Goal: Information Seeking & Learning: Learn about a topic

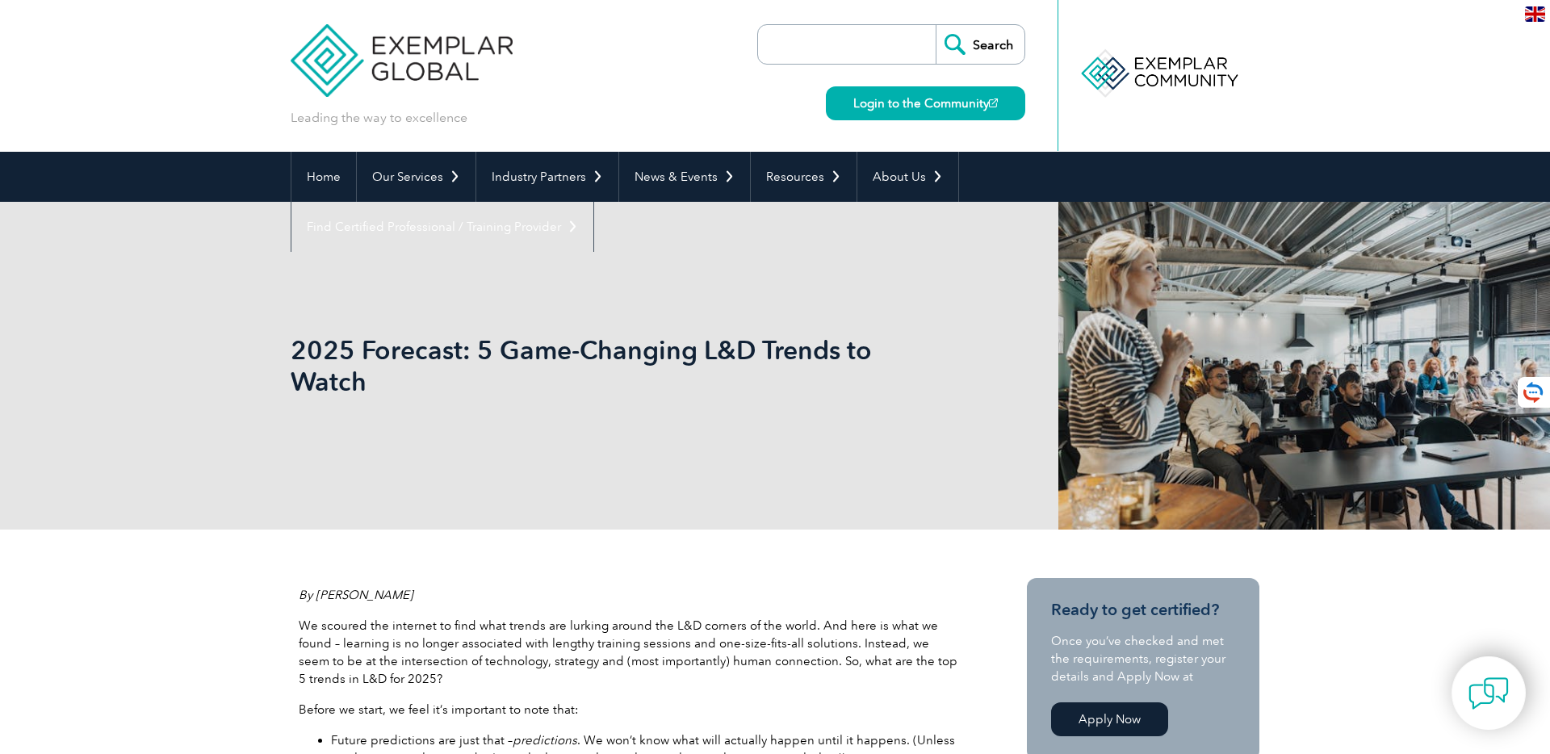
click at [351, 366] on h1 "2025 Forecast: 5 Game-Changing L&D Trends to Watch" at bounding box center [601, 365] width 620 height 63
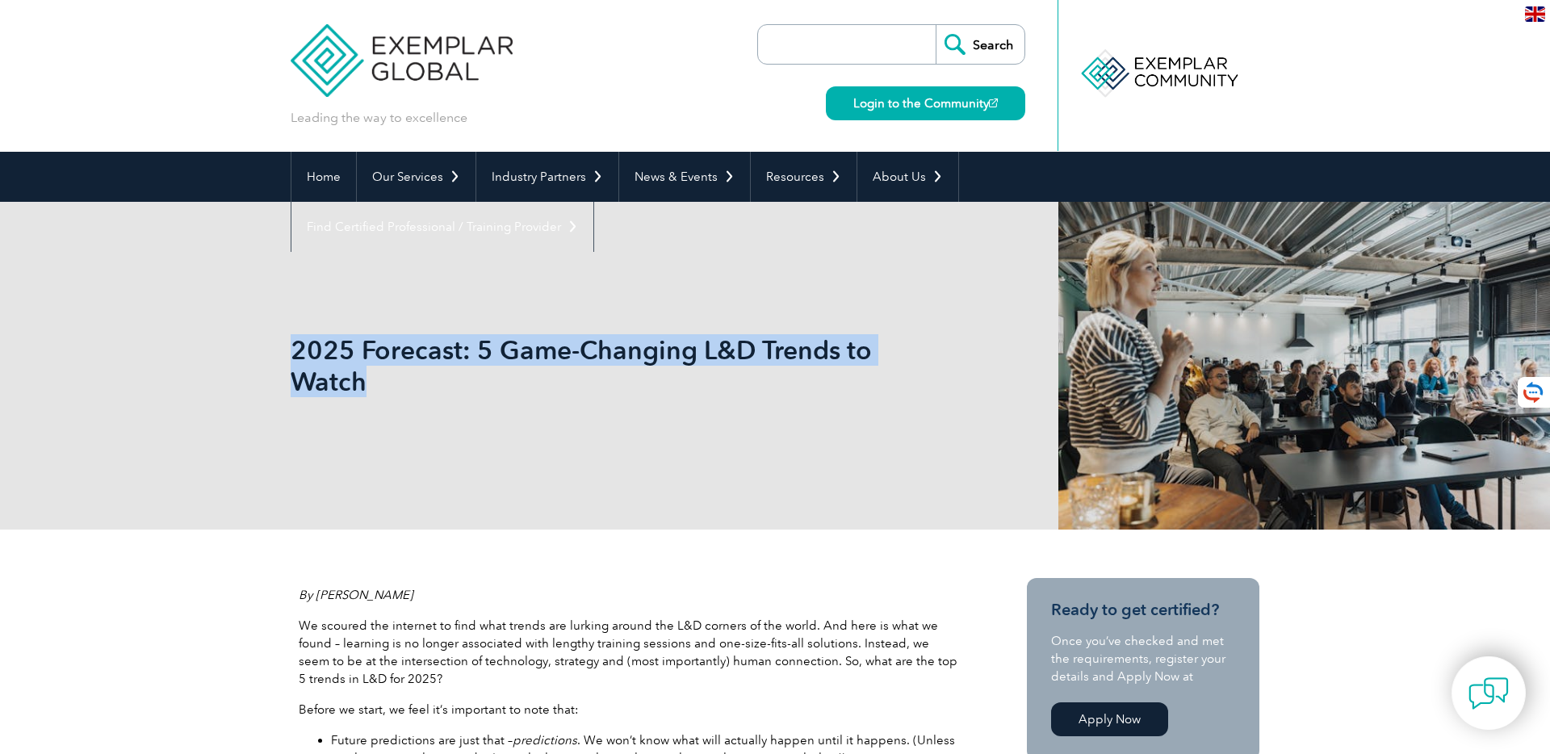
drag, startPoint x: 294, startPoint y: 348, endPoint x: 375, endPoint y: 386, distance: 89.2
click at [375, 386] on h1 "2025 Forecast: 5 Game-Changing L&D Trends to Watch" at bounding box center [601, 365] width 620 height 63
copy h1 "2025 Forecast: 5 Game-Changing L&D Trends to Watch"
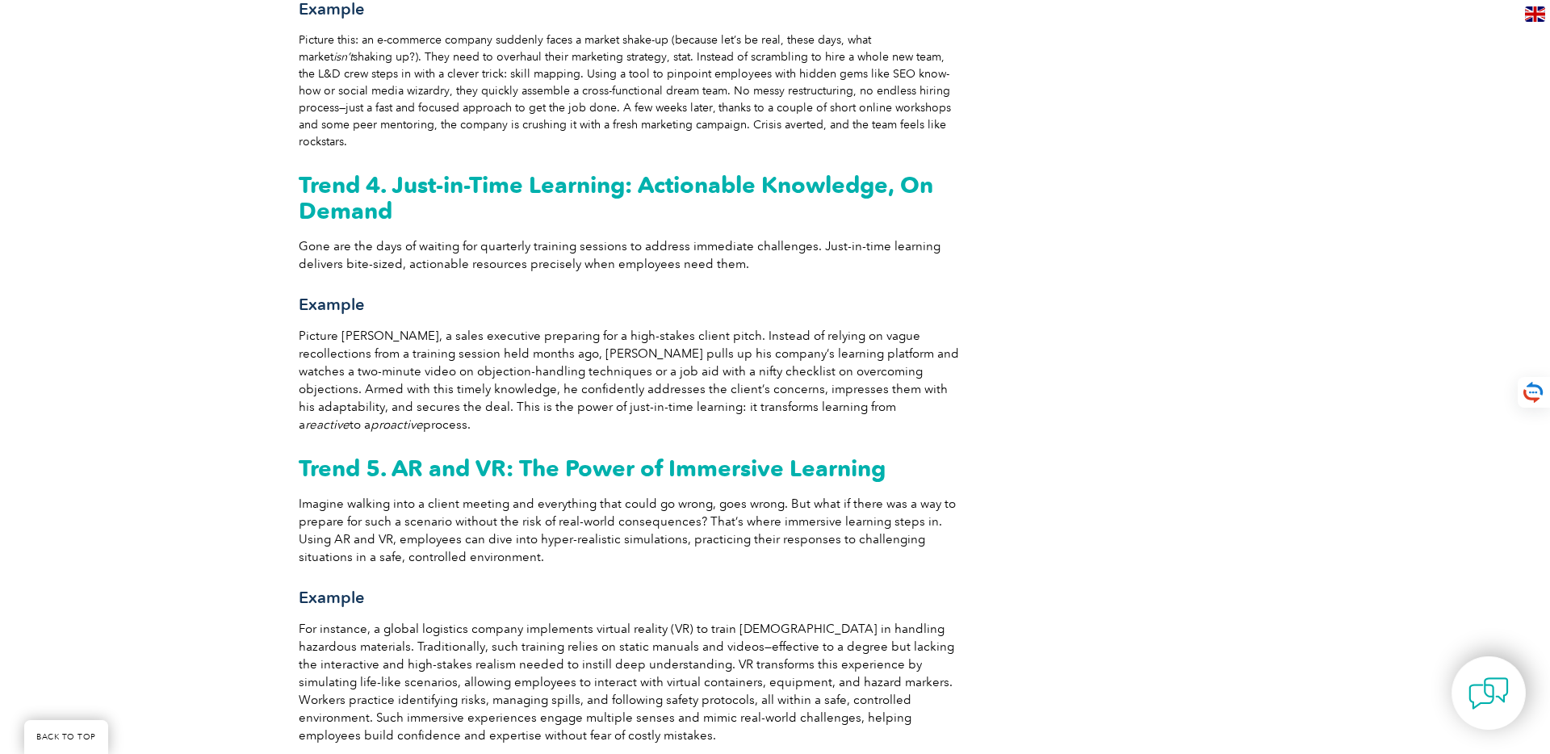
scroll to position [1650, 0]
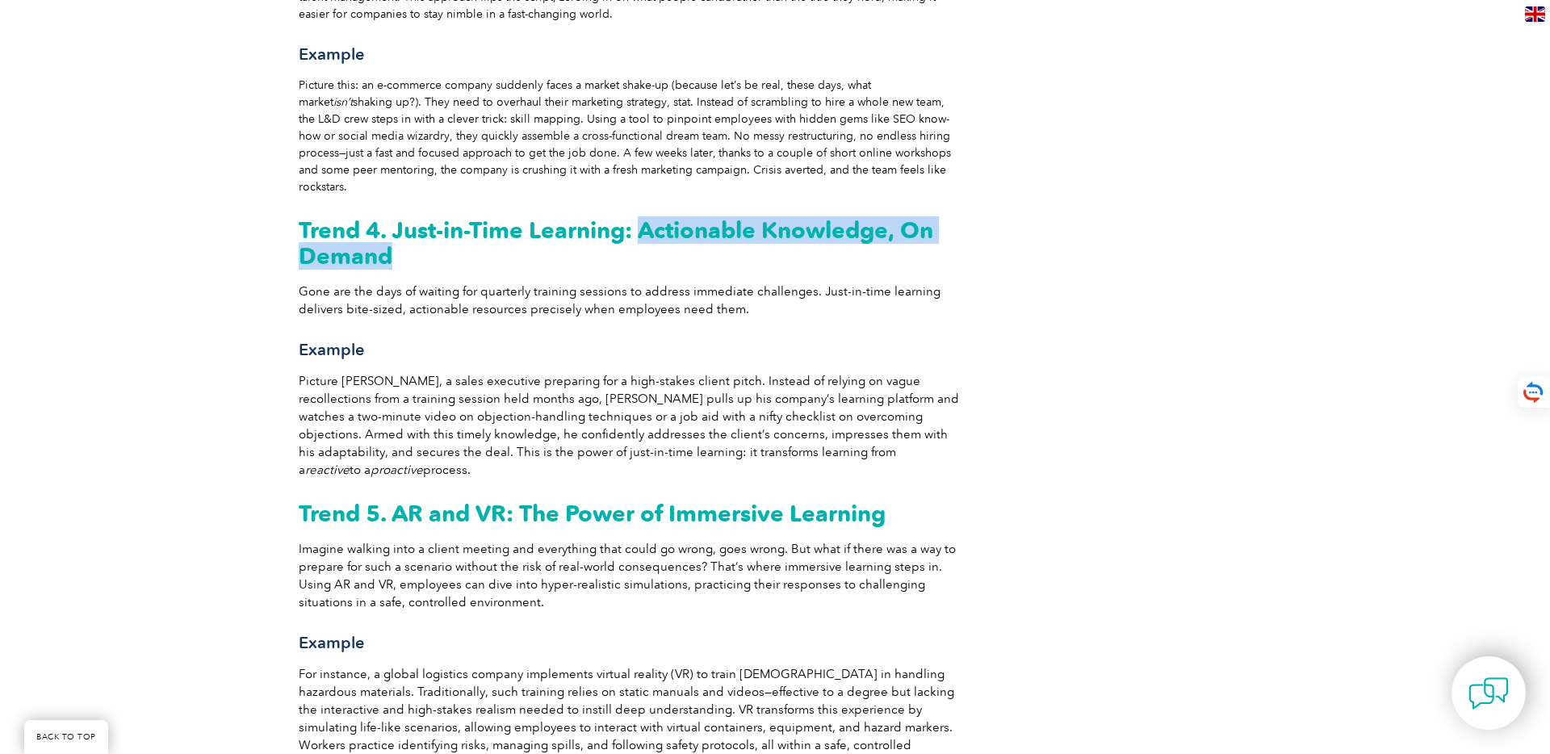
drag, startPoint x: 643, startPoint y: 157, endPoint x: 411, endPoint y: 184, distance: 233.2
click at [411, 217] on h2 "Trend 4. Just-in-Time Learning: Actionable Knowledge, On Demand" at bounding box center [630, 243] width 662 height 52
copy strong "Actionable Knowledge, On Demand"
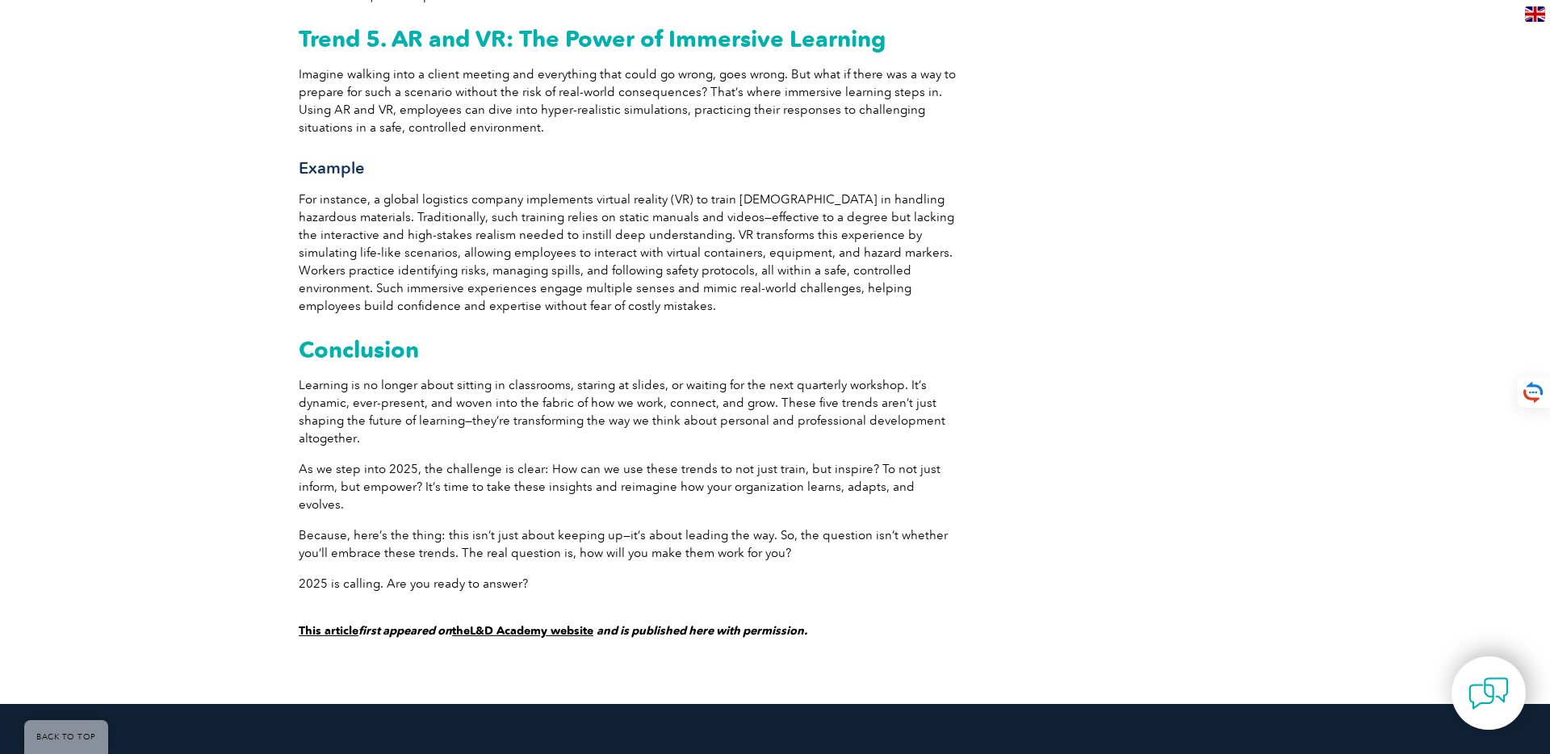
scroll to position [2132, 0]
